Goal: Information Seeking & Learning: Understand process/instructions

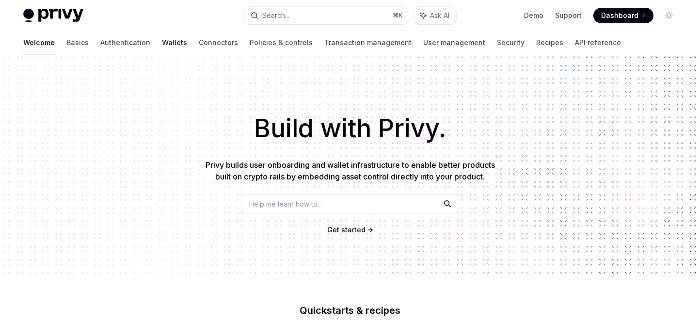
click at [162, 42] on link "Wallets" at bounding box center [174, 42] width 25 height 23
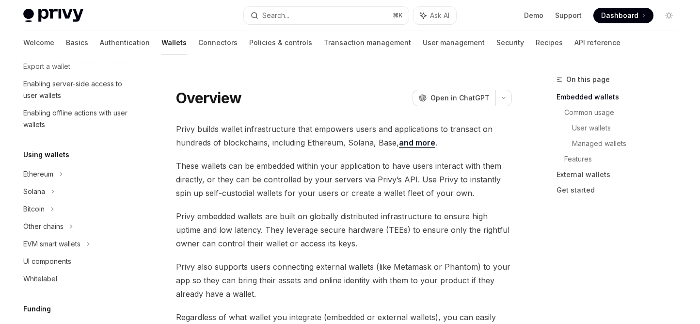
scroll to position [155, 0]
type textarea "*"
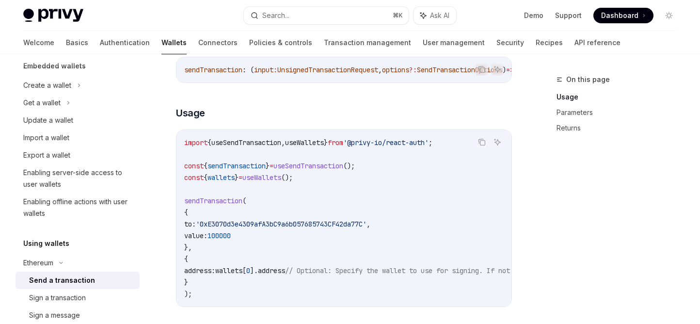
scroll to position [131, 0]
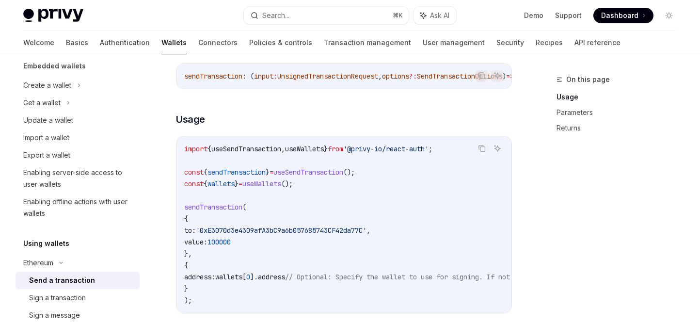
click at [234, 188] on span "wallets" at bounding box center [220, 183] width 27 height 9
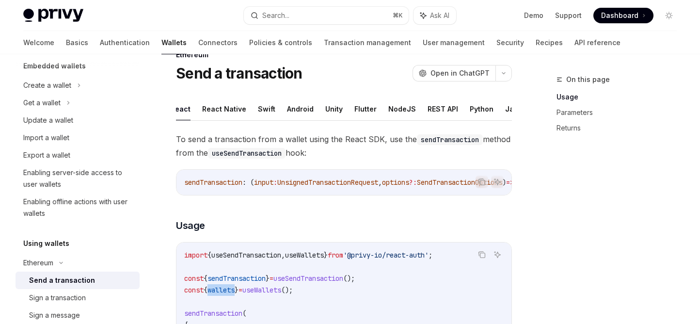
scroll to position [0, 0]
click at [244, 136] on span "To send a transaction from a wallet using the React SDK, use the sendTransactio…" at bounding box center [344, 145] width 336 height 27
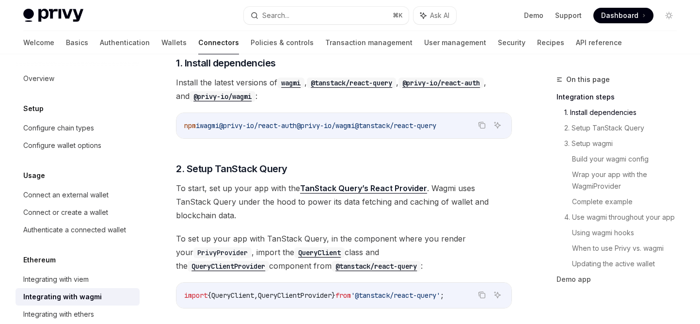
scroll to position [251, 0]
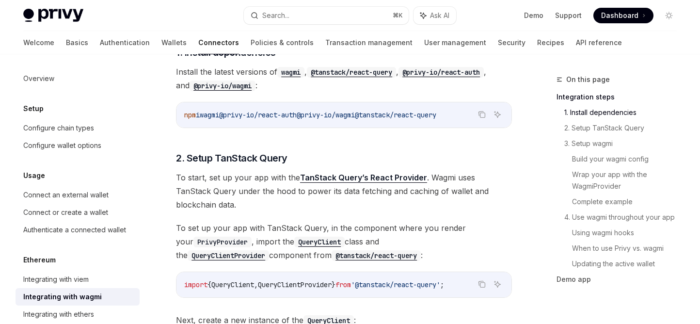
drag, startPoint x: 318, startPoint y: 114, endPoint x: 381, endPoint y: 112, distance: 63.0
click at [381, 112] on span "npm i wagmi @privy-io/react-auth @privy-io/wagmi @tanstack/react-query" at bounding box center [310, 115] width 252 height 9
copy span "@privy-io/wagmi"
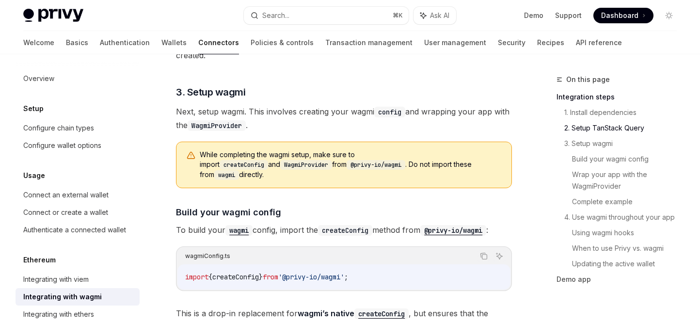
scroll to position [715, 0]
drag, startPoint x: 220, startPoint y: 156, endPoint x: 274, endPoint y: 157, distance: 53.8
click at [347, 159] on code "@privy-io/wagmi" at bounding box center [376, 164] width 59 height 10
copy code "@privy-io/wagmi"
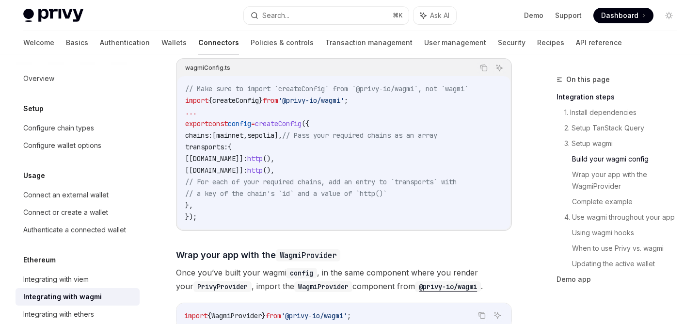
scroll to position [1150, 0]
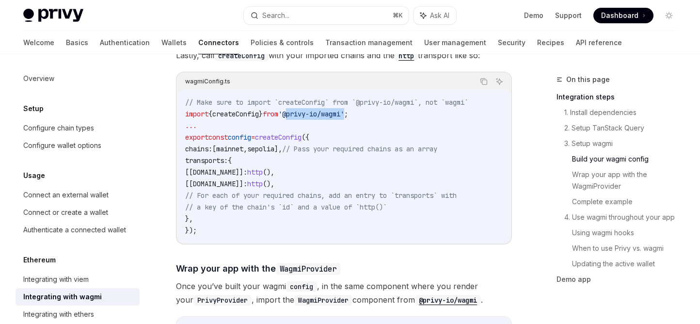
drag, startPoint x: 360, startPoint y: 93, endPoint x: 299, endPoint y: 93, distance: 61.6
click at [299, 110] on span "'@privy-io/wagmi'" at bounding box center [311, 114] width 66 height 9
copy span "@privy-io/wagmi"
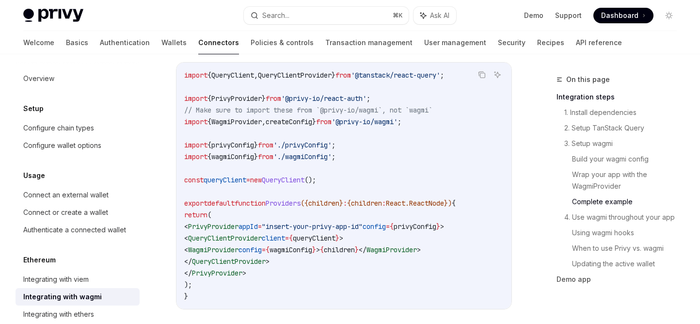
scroll to position [1852, 0]
click at [480, 72] on icon "Copy the contents from the code block" at bounding box center [482, 74] width 8 height 8
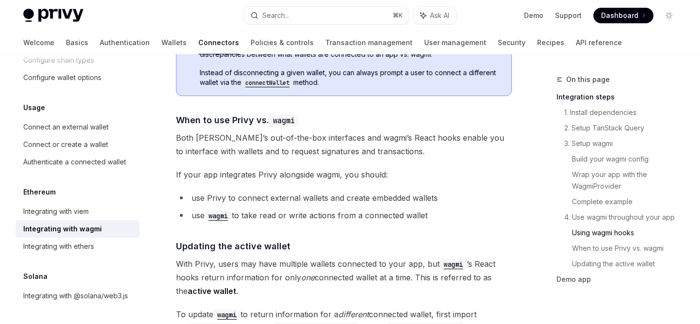
scroll to position [2439, 0]
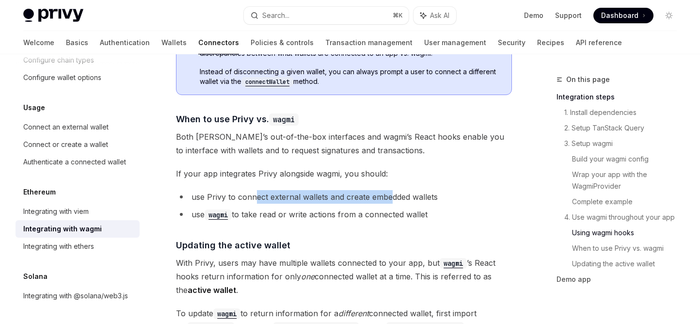
drag, startPoint x: 255, startPoint y: 199, endPoint x: 391, endPoint y: 200, distance: 135.2
click at [391, 200] on li "use Privy to connect external wallets and create embedded wallets" at bounding box center [344, 197] width 336 height 14
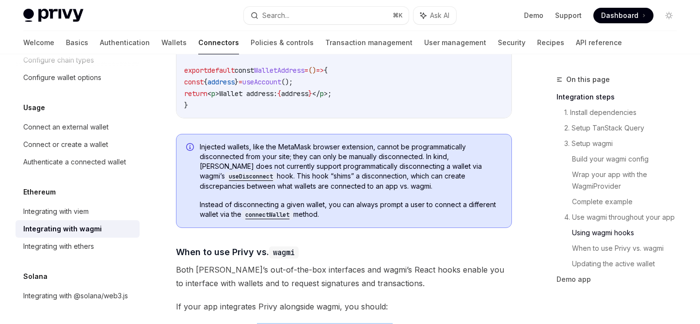
scroll to position [2275, 0]
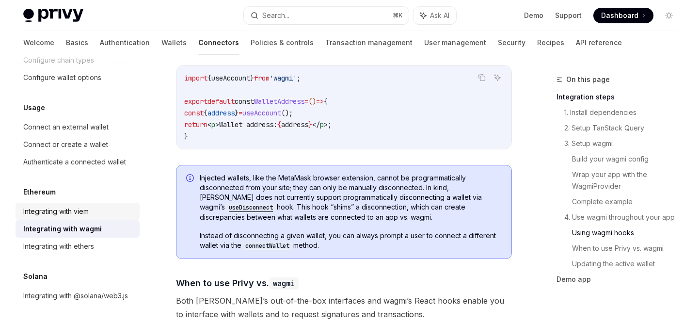
click at [74, 215] on div "Integrating with viem" at bounding box center [55, 212] width 65 height 12
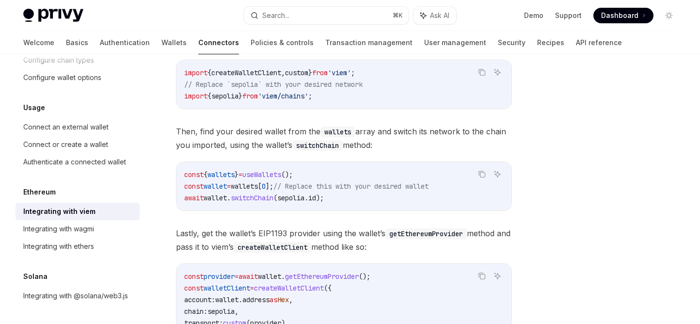
scroll to position [154, 0]
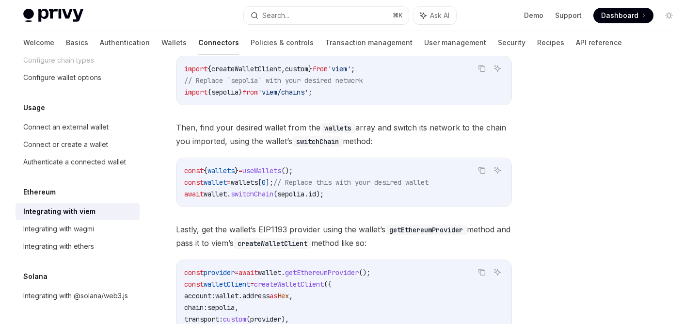
click at [216, 197] on span "wallet" at bounding box center [215, 194] width 23 height 9
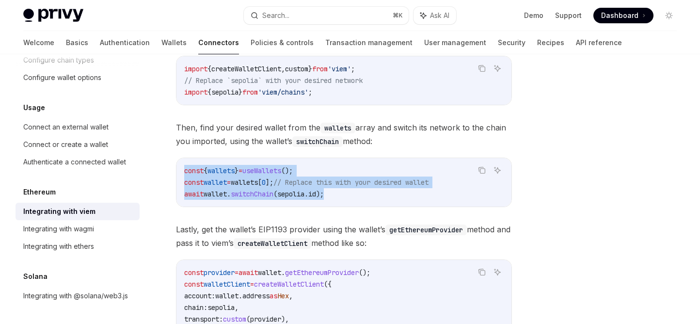
drag, startPoint x: 344, startPoint y: 193, endPoint x: 179, endPoint y: 172, distance: 166.2
click at [179, 172] on div "const { wallets } = useWallets (); const wallet = wallets [ 0 ]; // Replace thi…" at bounding box center [343, 182] width 335 height 48
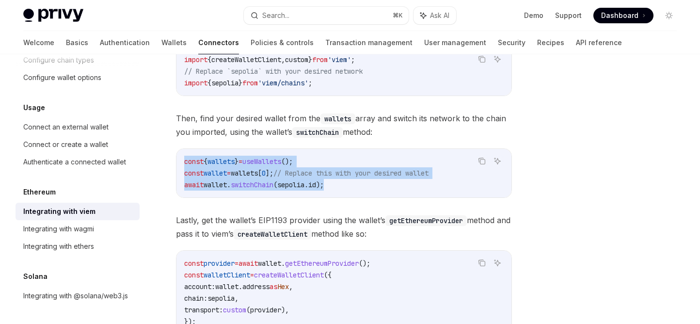
scroll to position [167, 0]
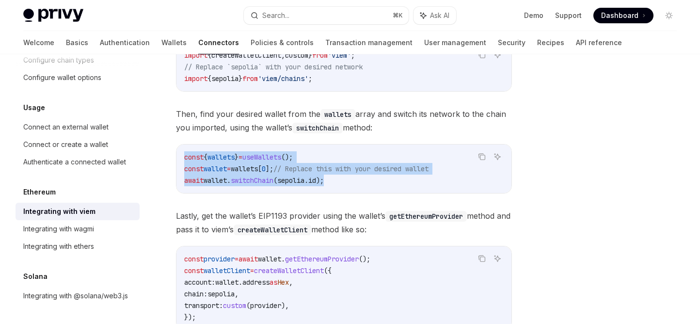
copy code "const { wallets } = useWallets (); const wallet = wallets [ 0 ]; // Replace thi…"
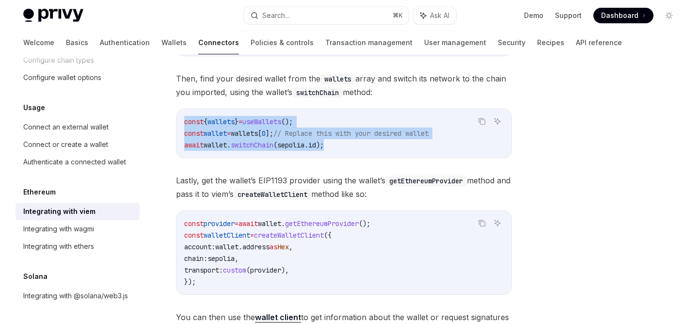
scroll to position [205, 0]
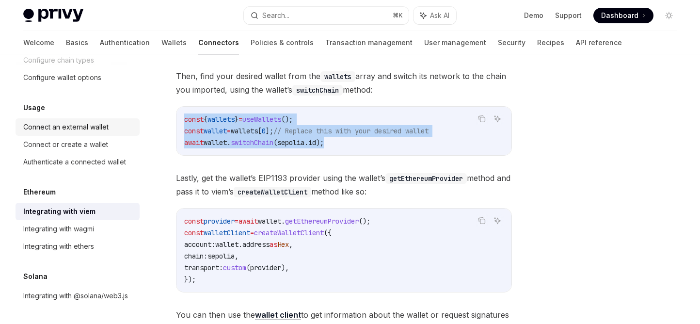
click at [63, 130] on div "Connect an external wallet" at bounding box center [65, 127] width 85 height 12
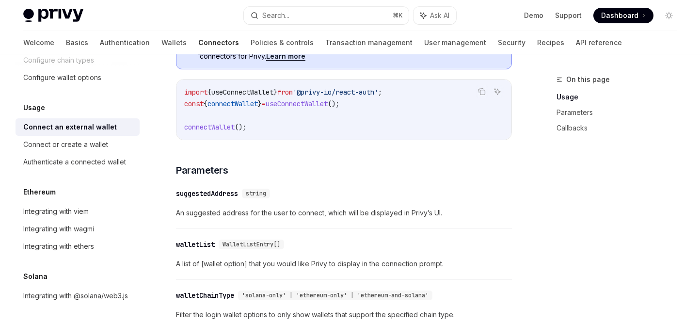
scroll to position [323, 0]
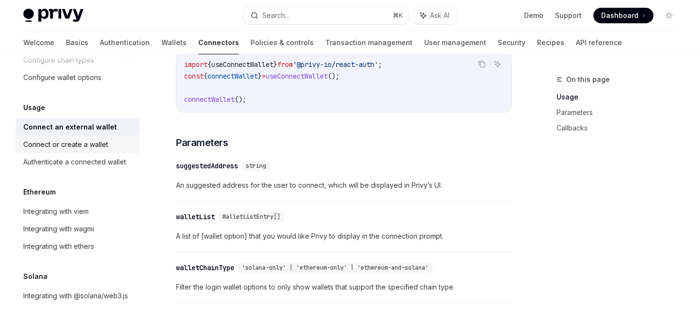
click at [75, 149] on div "Connect or create a wallet" at bounding box center [65, 145] width 85 height 12
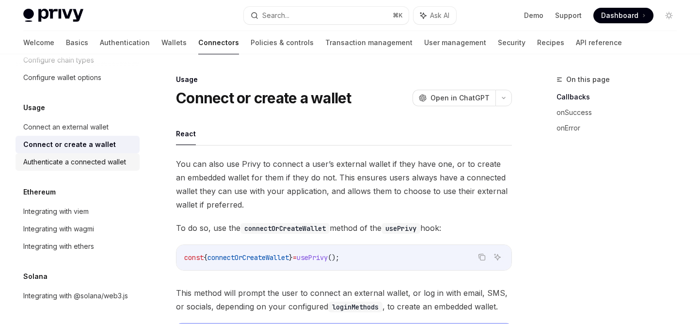
click at [78, 158] on div "Authenticate a connected wallet" at bounding box center [74, 162] width 103 height 12
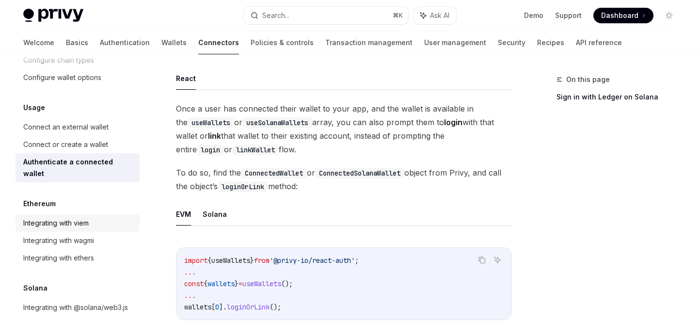
scroll to position [57, 0]
click at [74, 217] on div "Integrating with viem" at bounding box center [55, 223] width 65 height 12
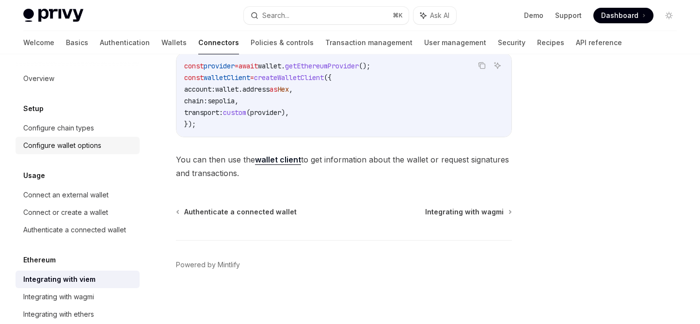
click at [80, 148] on div "Configure wallet options" at bounding box center [62, 146] width 78 height 12
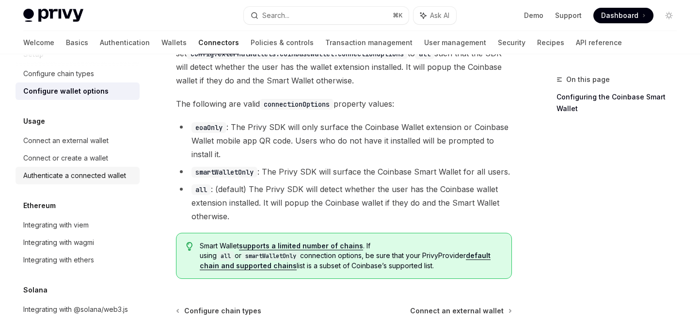
scroll to position [68, 0]
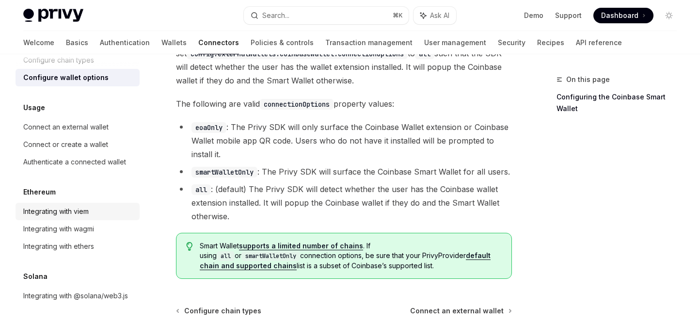
click at [86, 212] on div "Integrating with viem" at bounding box center [55, 212] width 65 height 12
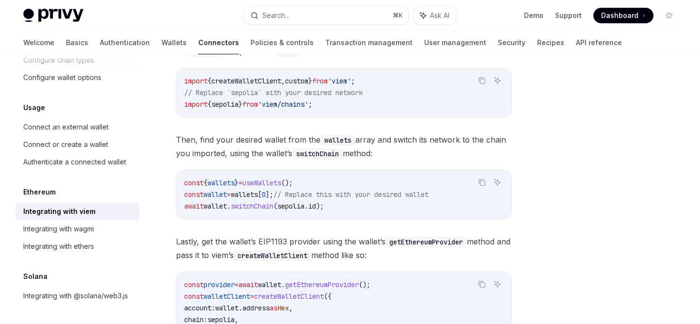
scroll to position [144, 0]
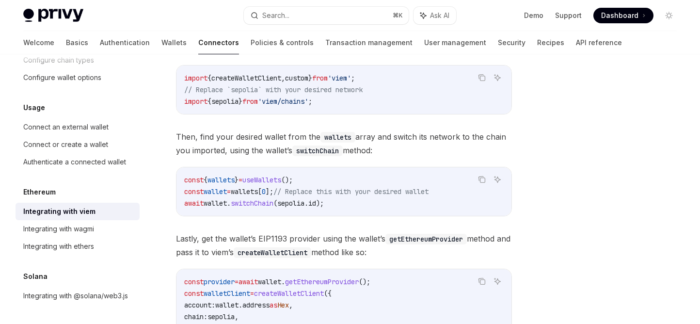
click at [265, 179] on span "useWallets" at bounding box center [261, 179] width 39 height 9
click at [273, 179] on span "useWallets" at bounding box center [261, 179] width 39 height 9
click at [52, 232] on div "Integrating with wagmi" at bounding box center [58, 229] width 71 height 12
type textarea "*"
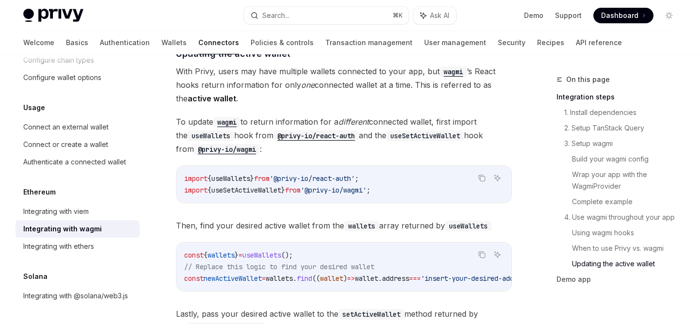
scroll to position [2922, 0]
